Goal: Information Seeking & Learning: Learn about a topic

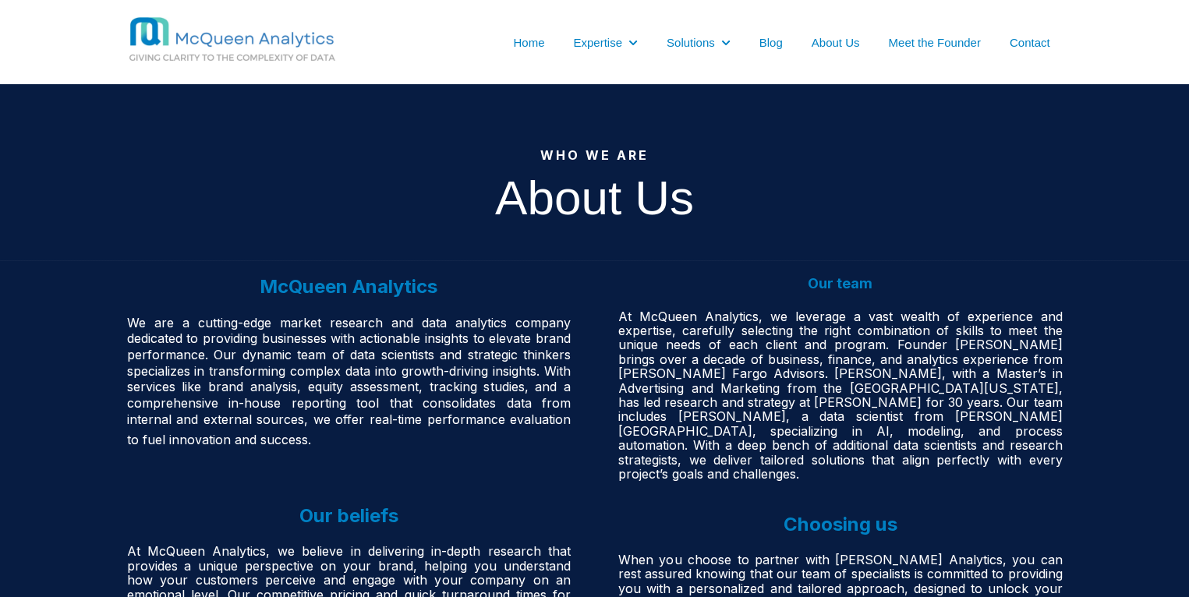
click at [816, 360] on span "At McQueen Analytics, we leverage a vast wealth of experience and expertise, ca…" at bounding box center [840, 395] width 444 height 173
click at [851, 373] on span "At McQueen Analytics, we leverage a vast wealth of experience and expertise, ca…" at bounding box center [840, 395] width 444 height 173
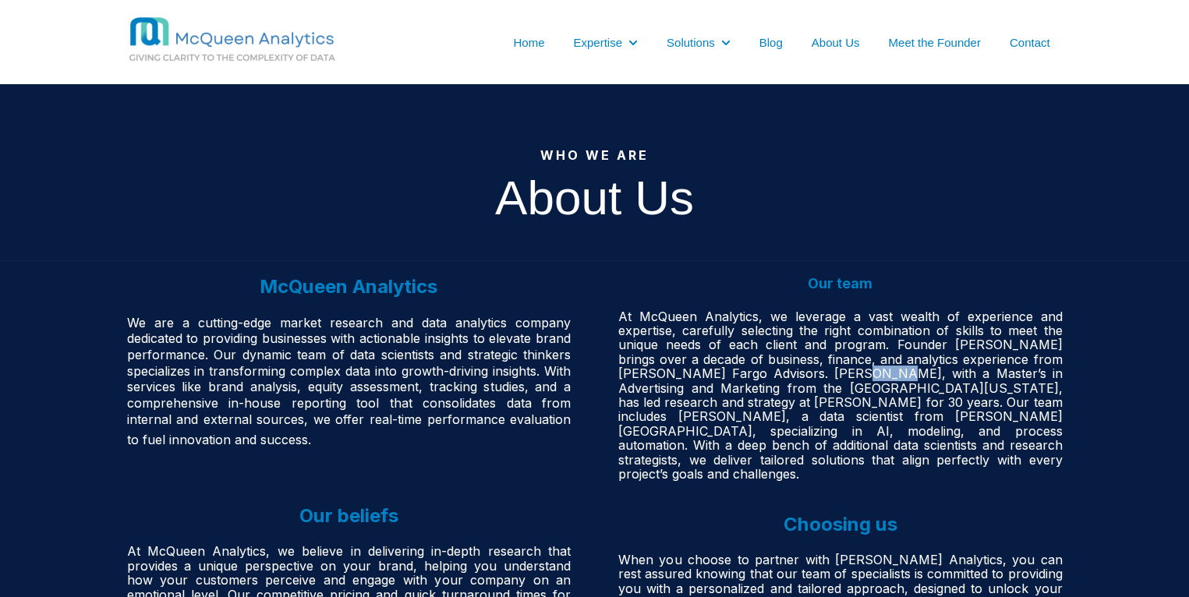
click at [851, 373] on span "At McQueen Analytics, we leverage a vast wealth of experience and expertise, ca…" at bounding box center [840, 395] width 444 height 173
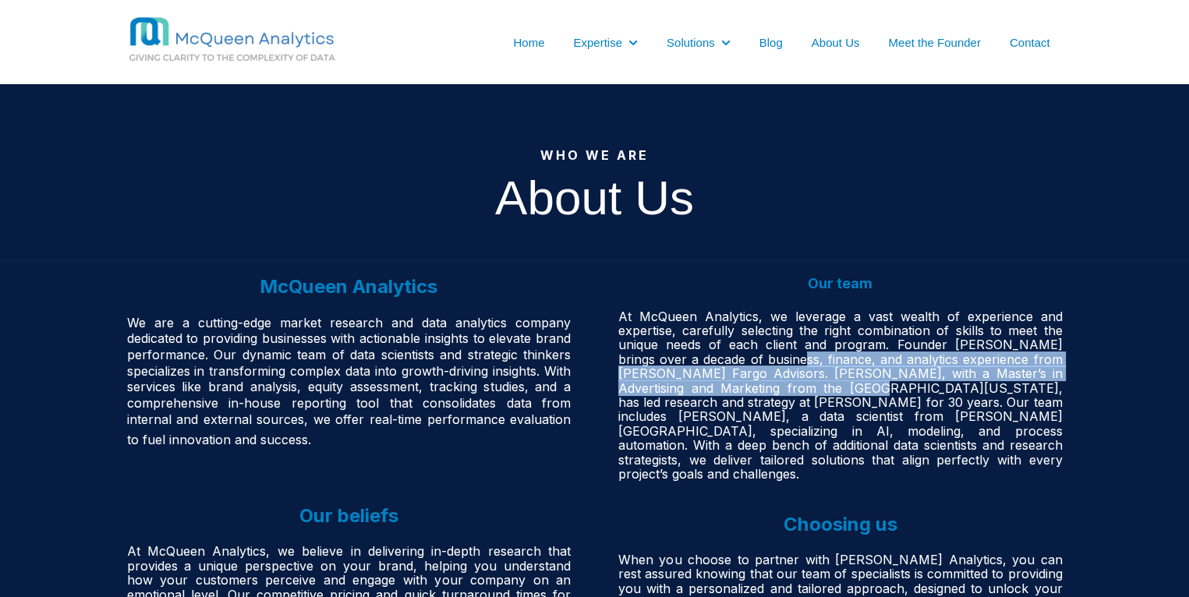
drag, startPoint x: 776, startPoint y: 366, endPoint x: 824, endPoint y: 394, distance: 55.9
click at [824, 394] on span "At McQueen Analytics, we leverage a vast wealth of experience and expertise, ca…" at bounding box center [840, 395] width 444 height 173
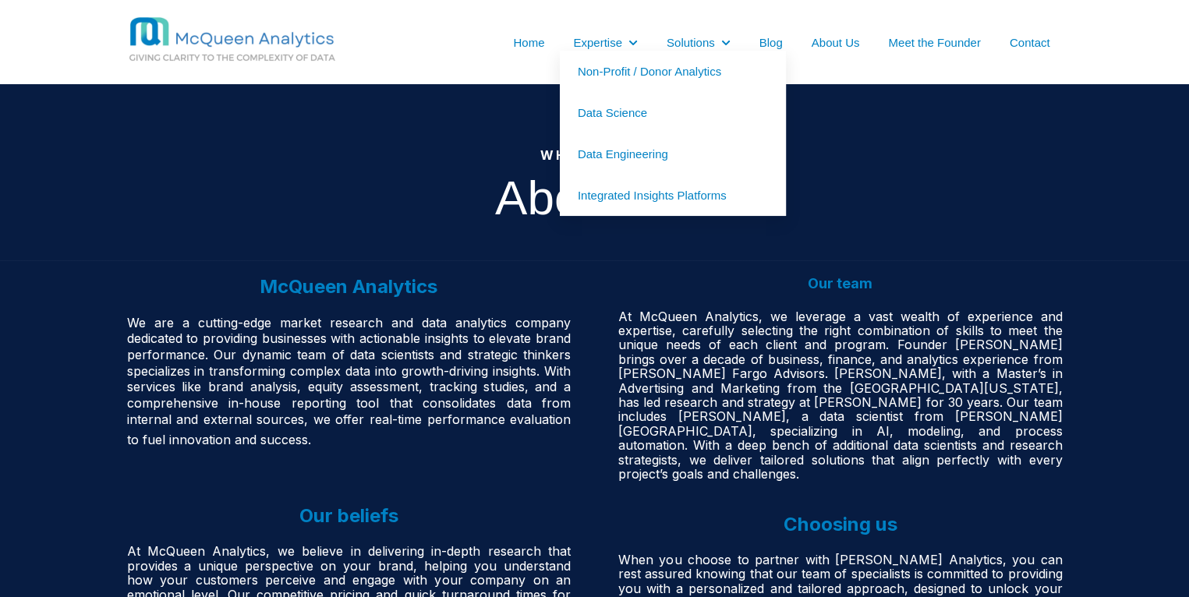
click at [632, 67] on link "Non-Profit / Donor Analytics" at bounding box center [673, 71] width 226 height 41
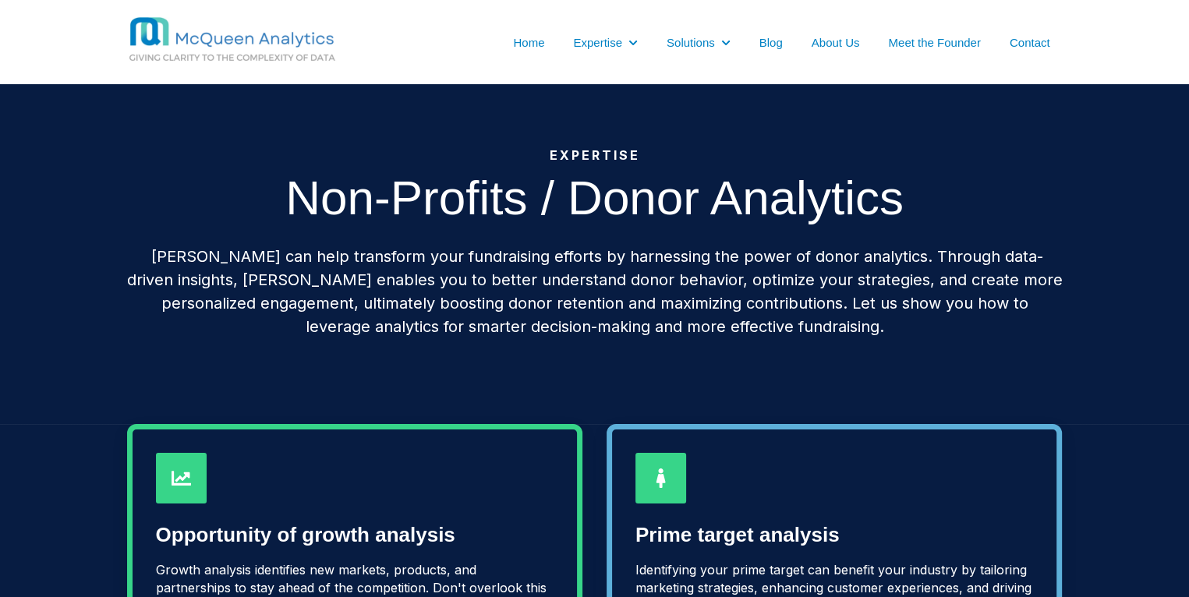
click at [1098, 320] on div "Expertise Non-Profits / Donor Analytics McQueen can help transform your fundrai…" at bounding box center [594, 253] width 1189 height 339
click at [840, 44] on link "About Us" at bounding box center [836, 42] width 48 height 16
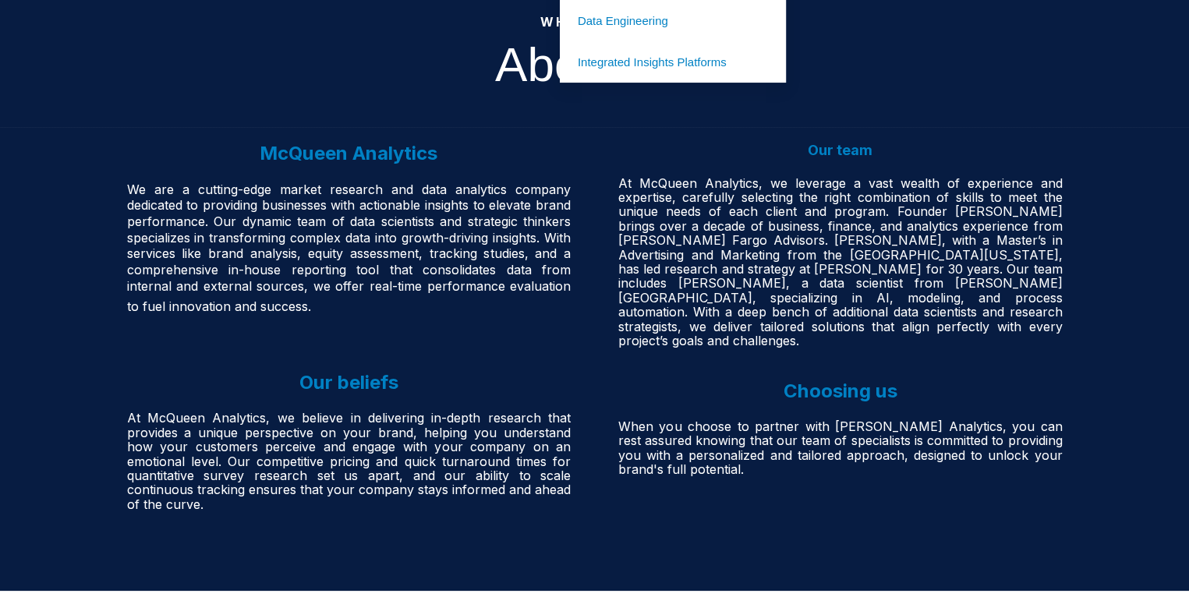
scroll to position [137, 0]
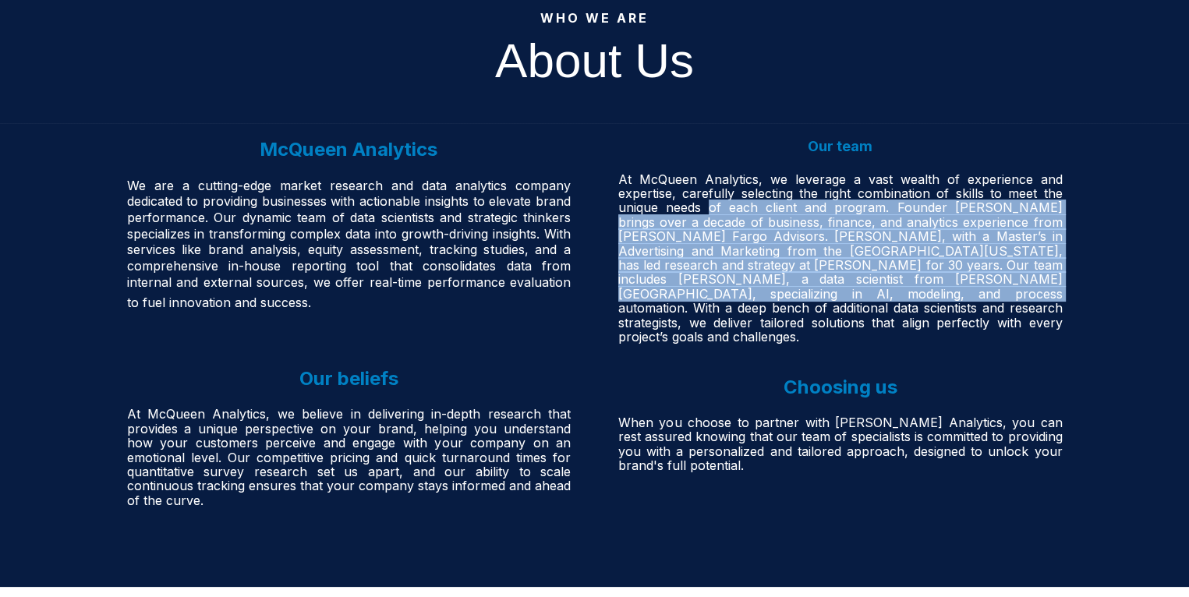
drag, startPoint x: 706, startPoint y: 208, endPoint x: 799, endPoint y: 289, distance: 123.8
click at [799, 289] on span "At McQueen Analytics, we leverage a vast wealth of experience and expertise, ca…" at bounding box center [840, 258] width 444 height 173
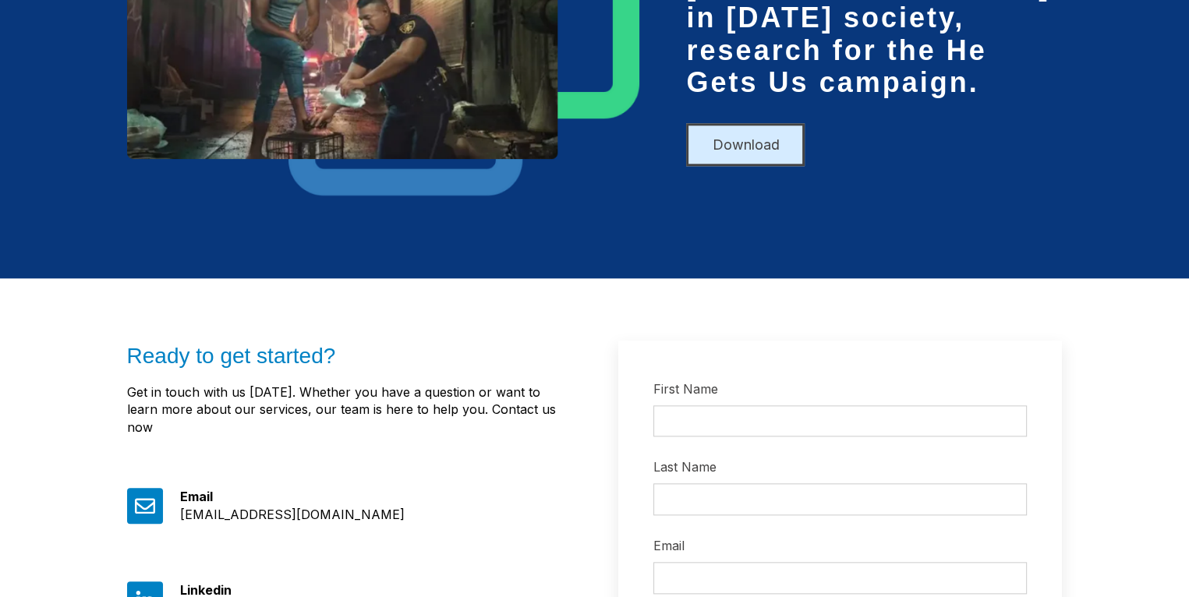
scroll to position [1860, 0]
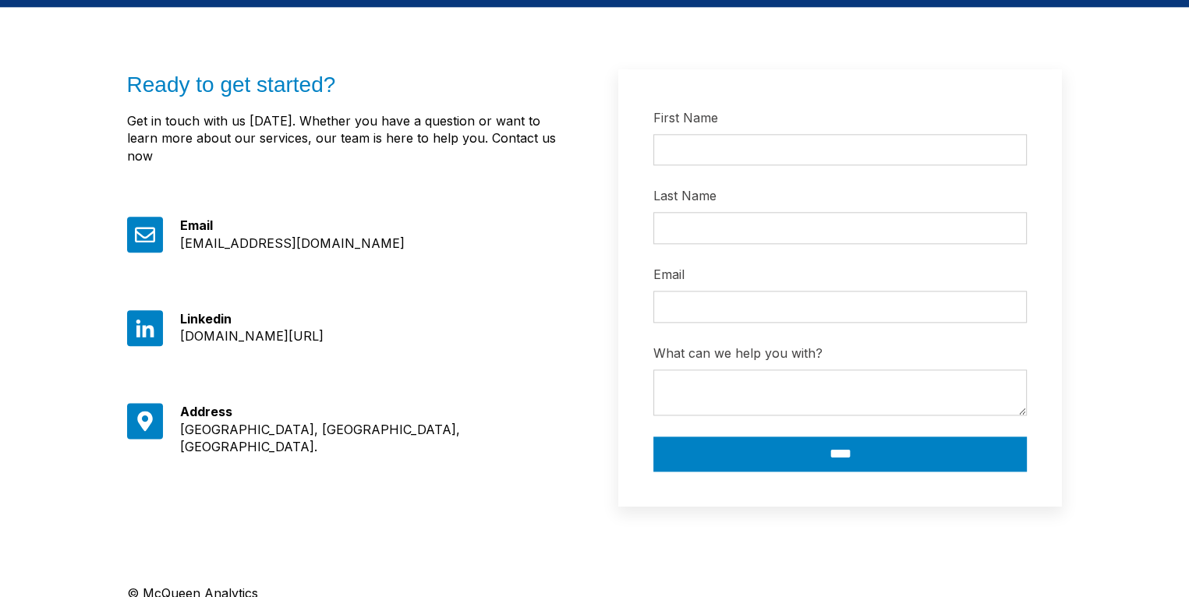
click at [407, 327] on div "[DOMAIN_NAME][URL]" at bounding box center [375, 335] width 391 height 17
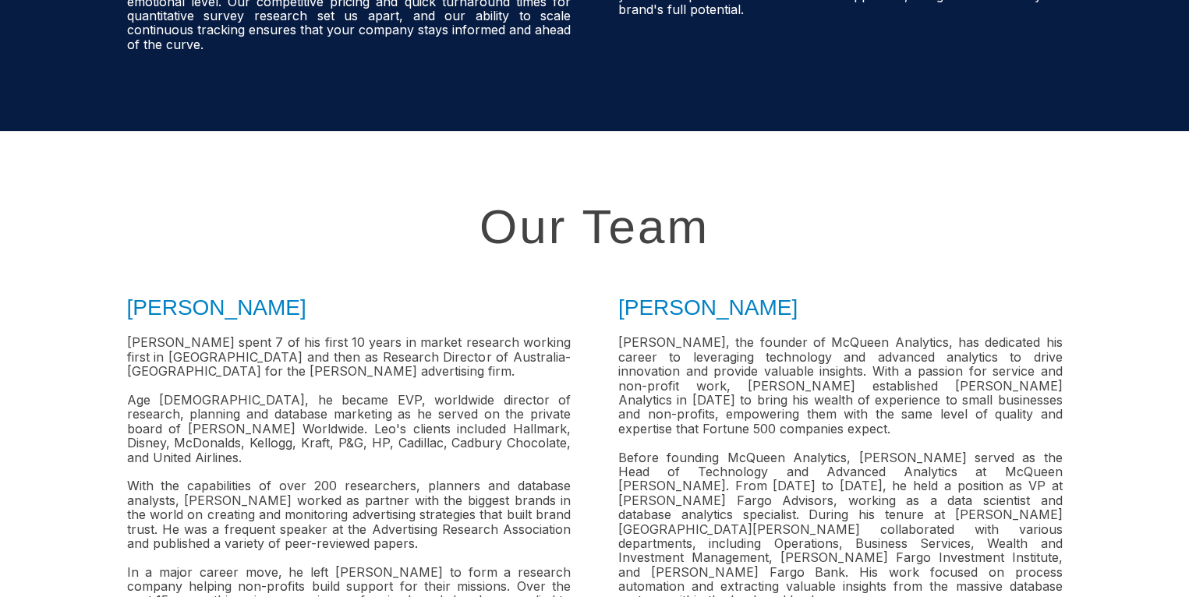
scroll to position [698, 0]
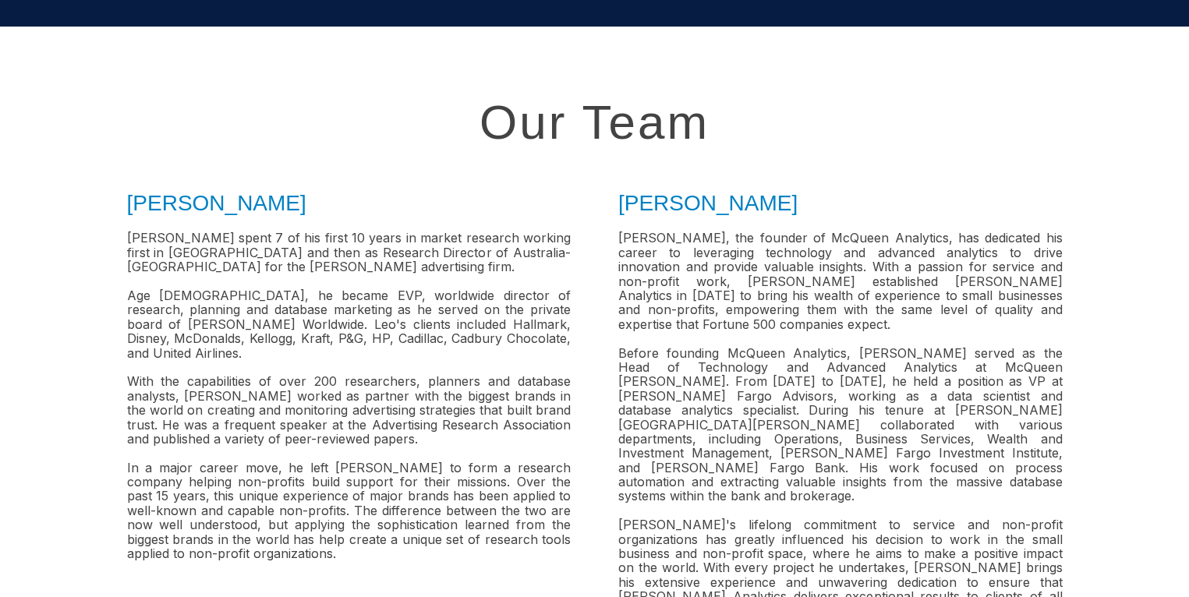
click at [307, 188] on h3 "Josh McQueen" at bounding box center [349, 203] width 444 height 30
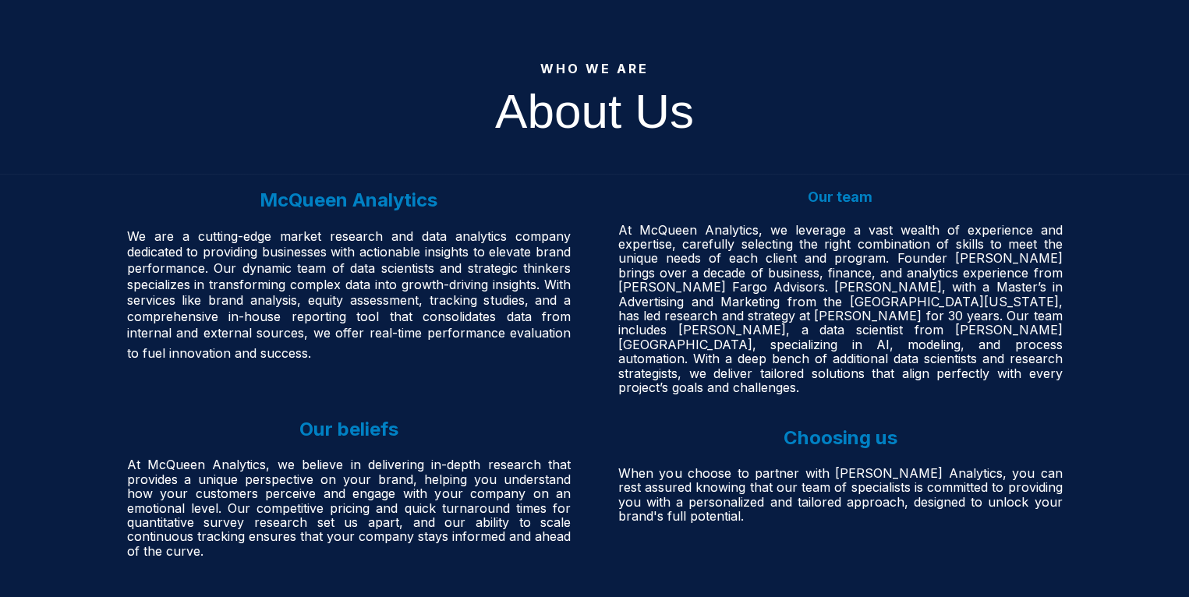
scroll to position [0, 0]
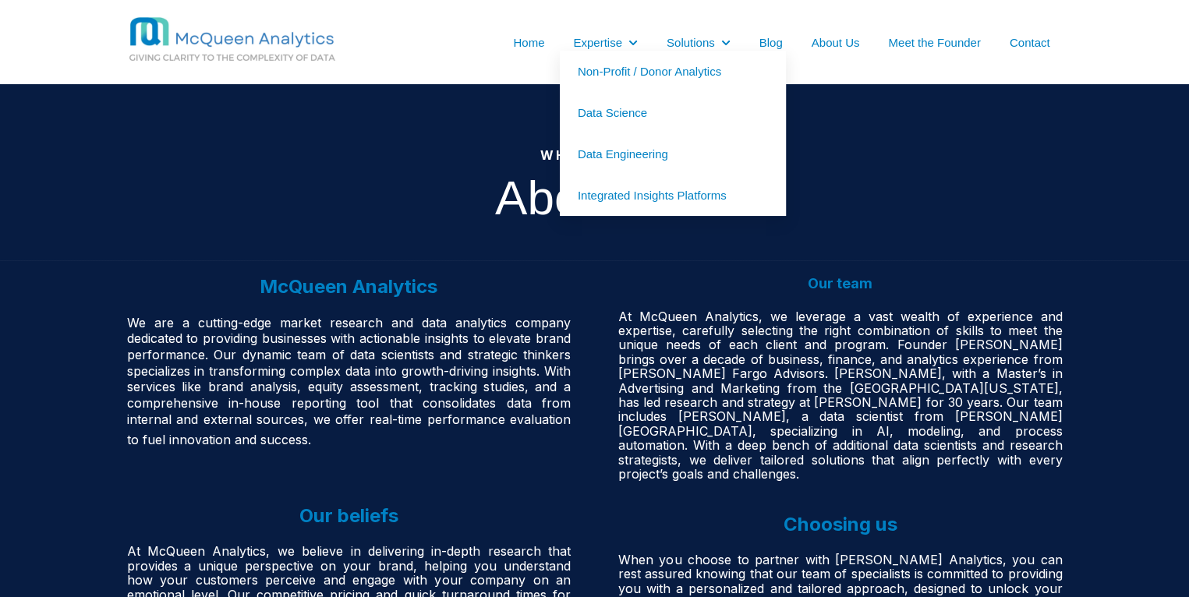
click at [613, 118] on link "Data Science" at bounding box center [673, 112] width 226 height 41
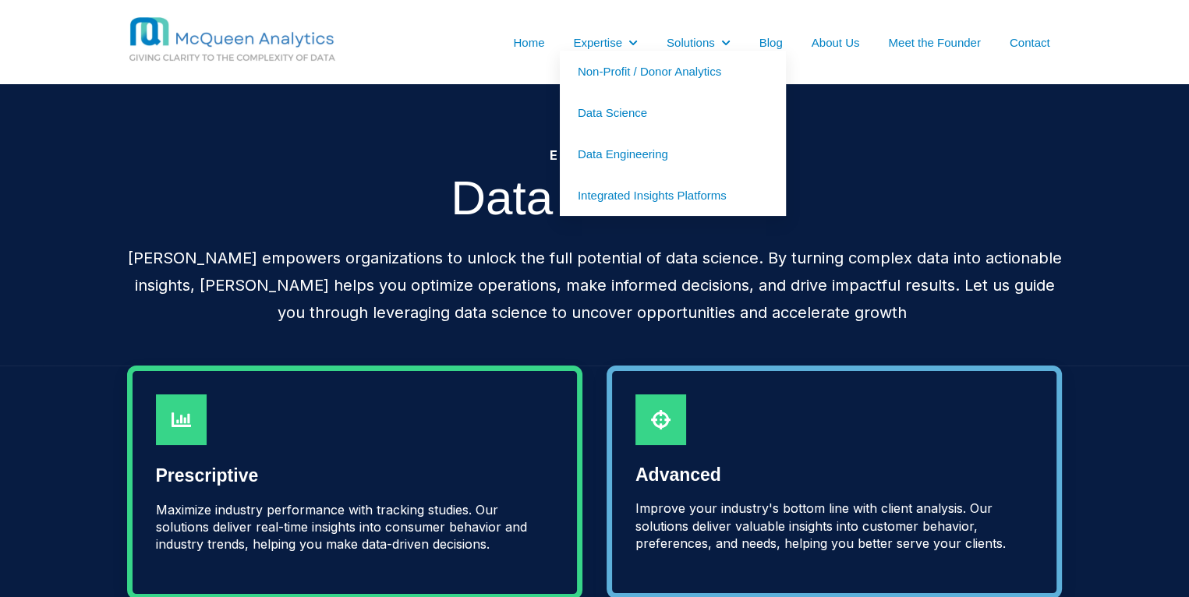
click at [625, 75] on link "Non-Profit / Donor Analytics" at bounding box center [673, 71] width 226 height 41
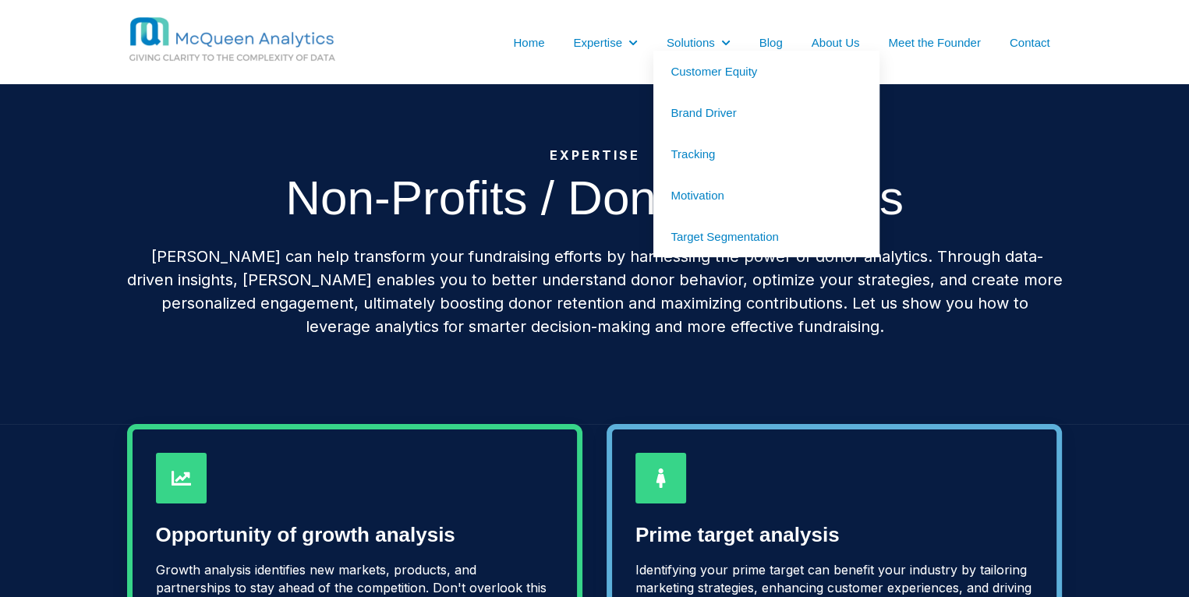
click at [697, 62] on link "Customer Equity" at bounding box center [766, 71] width 226 height 41
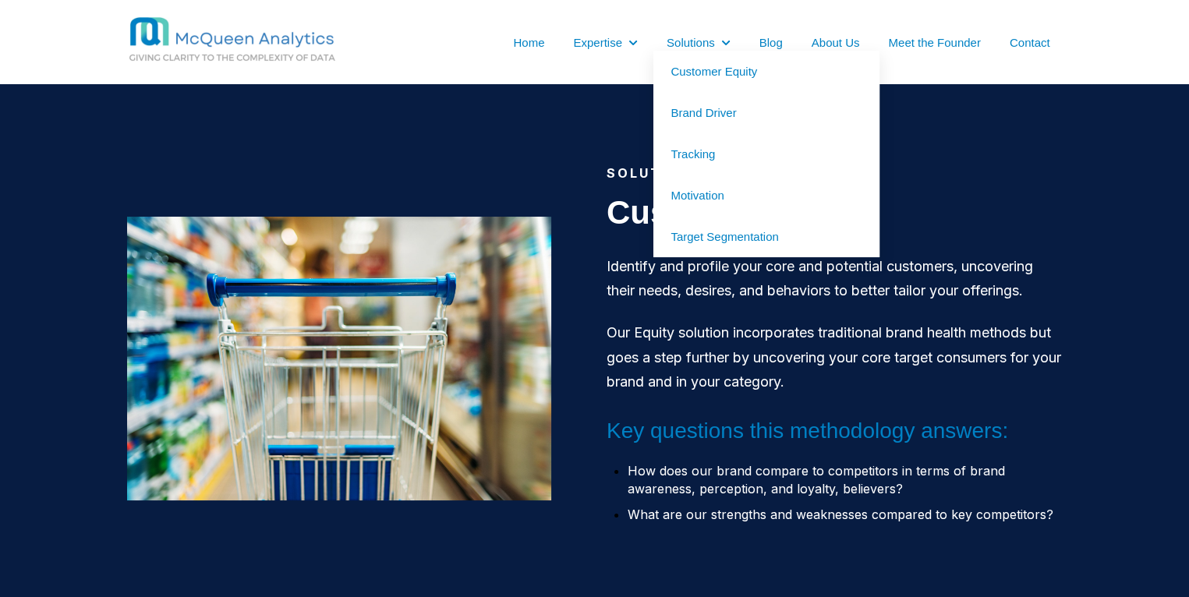
click at [707, 153] on link "Tracking" at bounding box center [766, 153] width 226 height 41
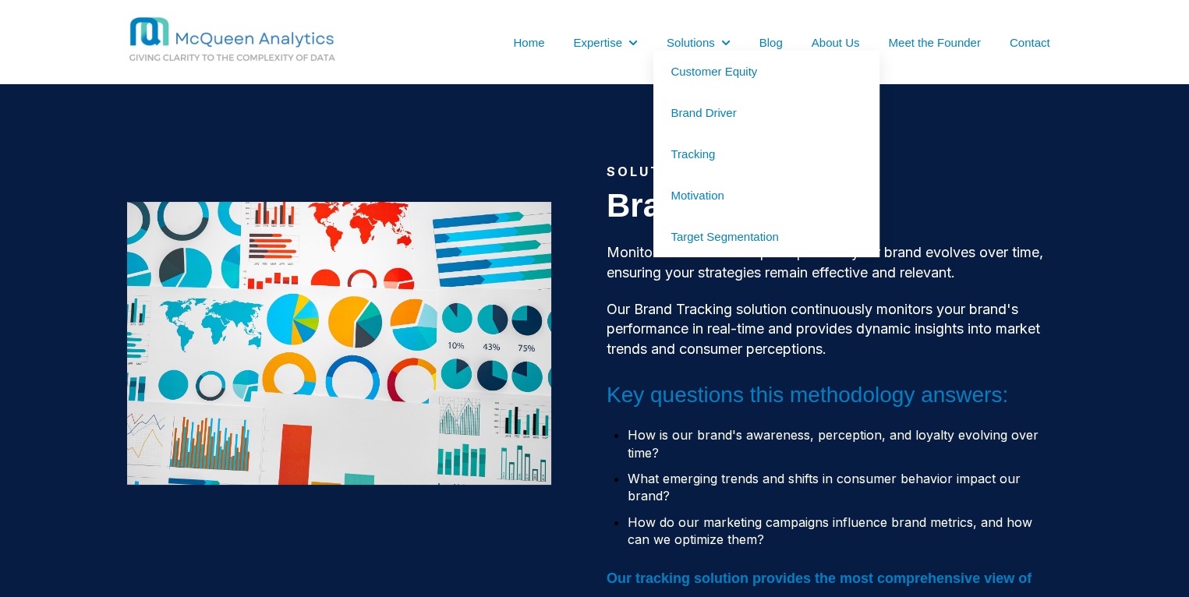
click at [706, 198] on link "Motivation" at bounding box center [766, 195] width 226 height 41
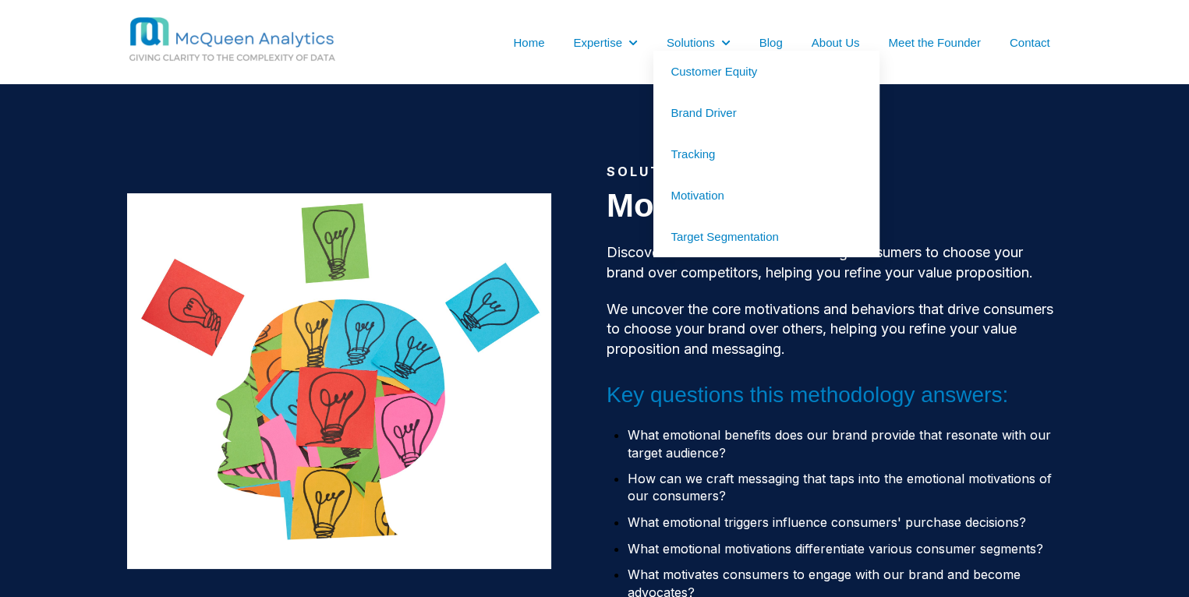
click at [716, 229] on link "Target Segmentation" at bounding box center [766, 236] width 226 height 41
